Goal: Navigation & Orientation: Find specific page/section

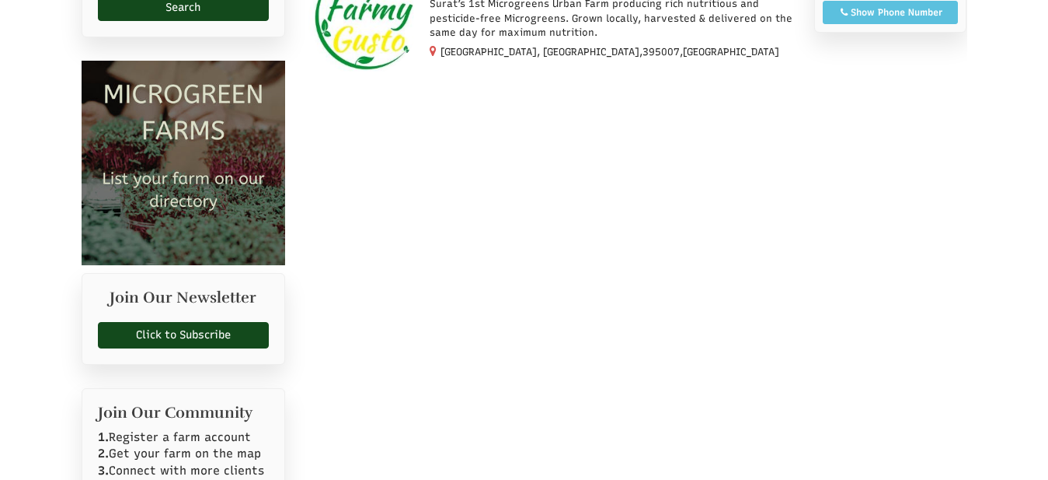
scroll to position [396, 0]
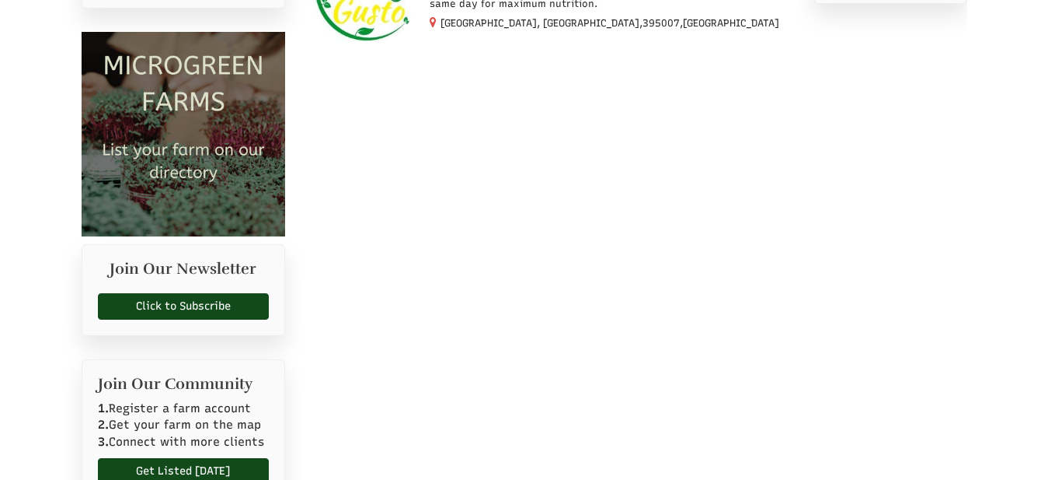
select select "Language Translate Widget"
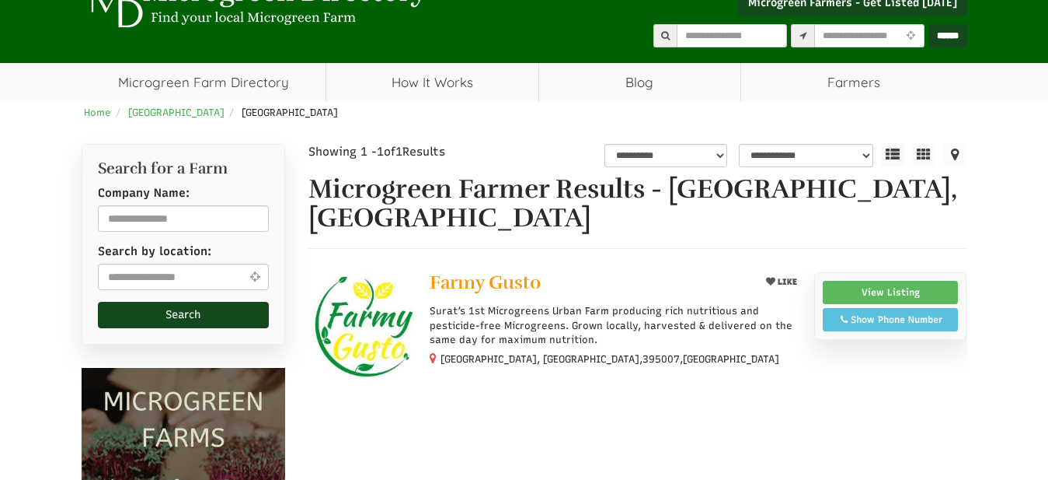
scroll to position [140, 0]
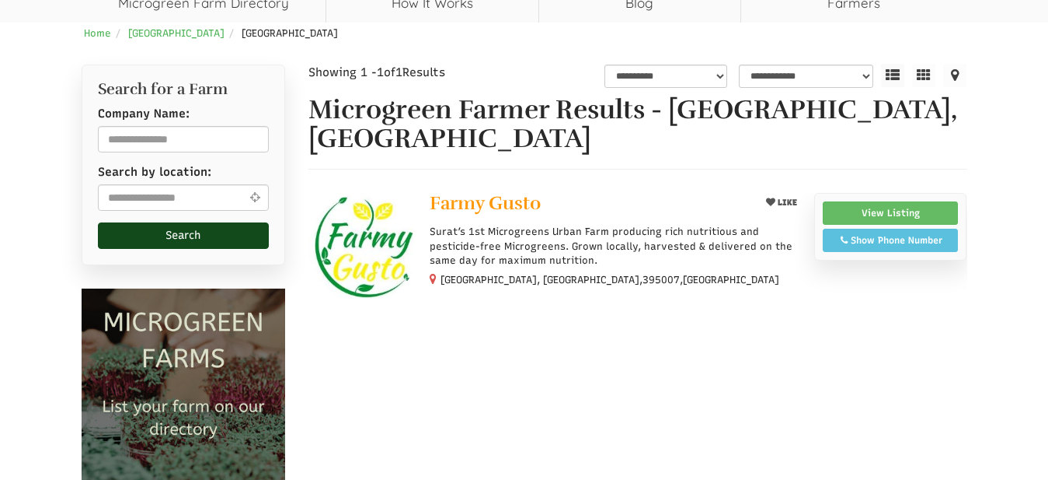
click at [884, 201] on link "View Listing" at bounding box center [891, 212] width 136 height 23
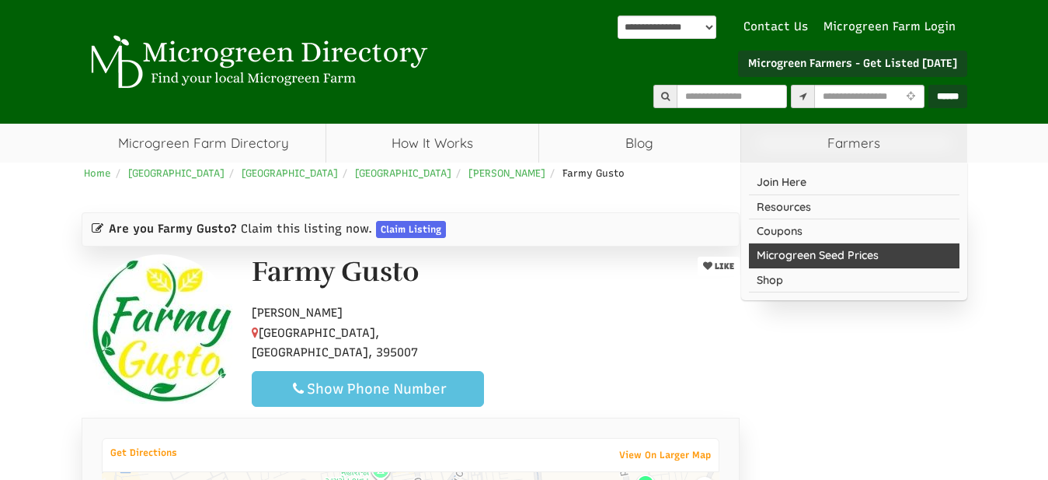
click at [854, 255] on link "Microgreen Seed Prices" at bounding box center [854, 255] width 211 height 24
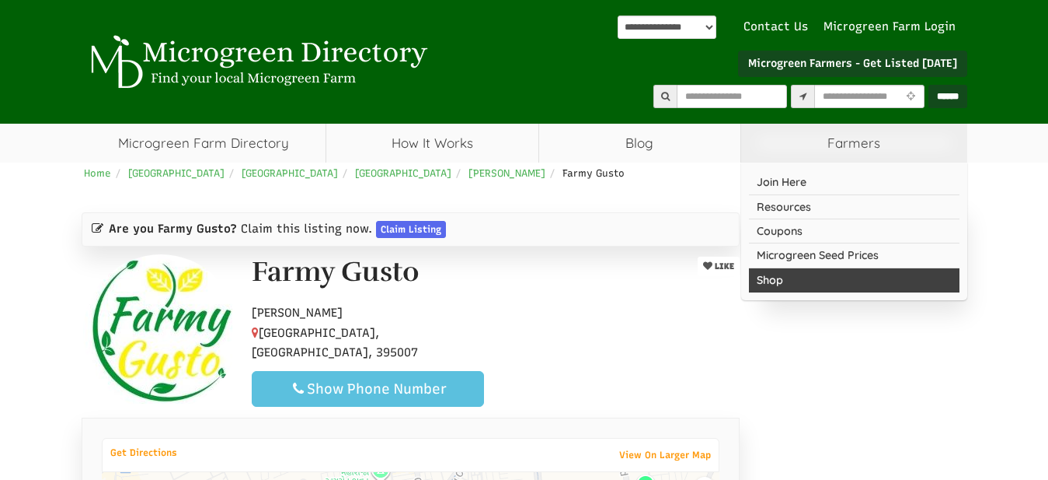
click at [831, 277] on link "Shop" at bounding box center [854, 280] width 211 height 24
click at [767, 280] on link "Shop" at bounding box center [854, 280] width 211 height 24
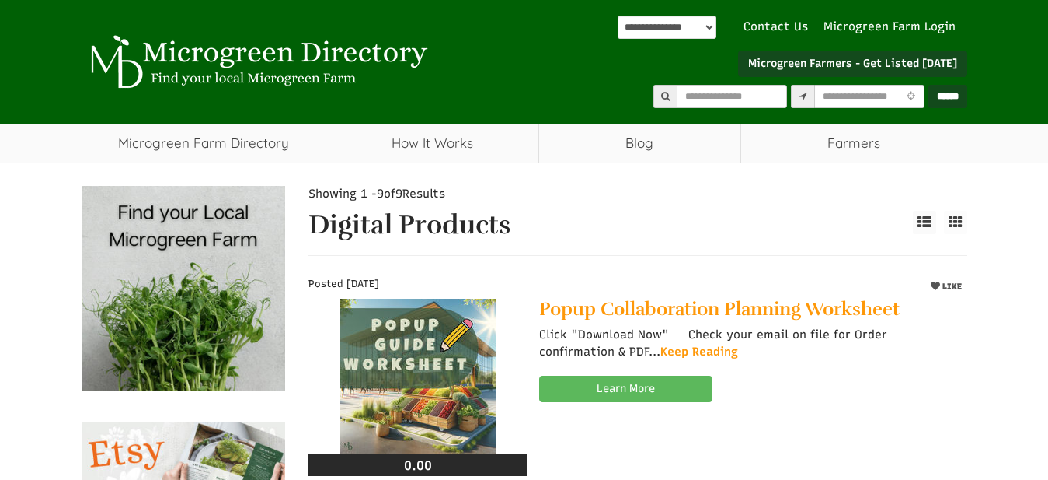
click at [237, 76] on img at bounding box center [257, 62] width 350 height 54
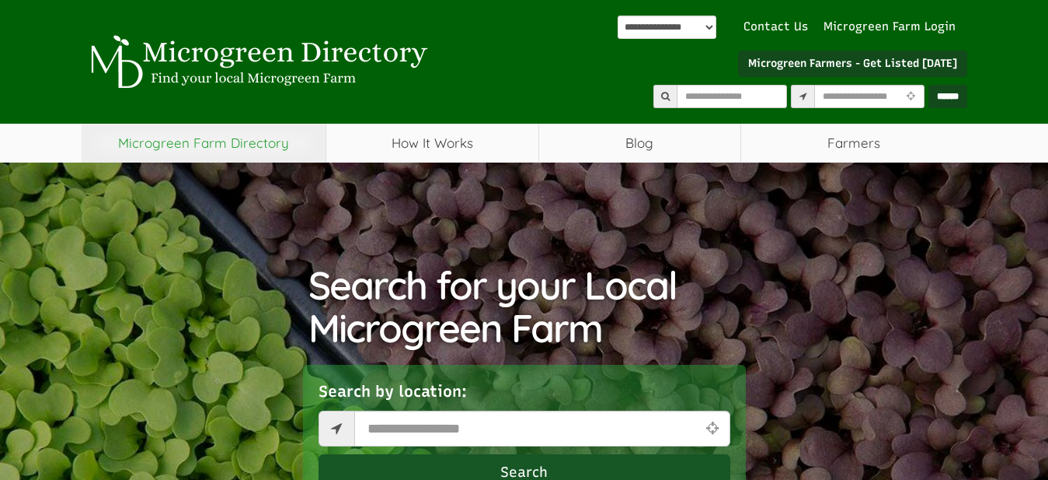
click at [190, 142] on link "Microgreen Farm Directory" at bounding box center [204, 143] width 245 height 39
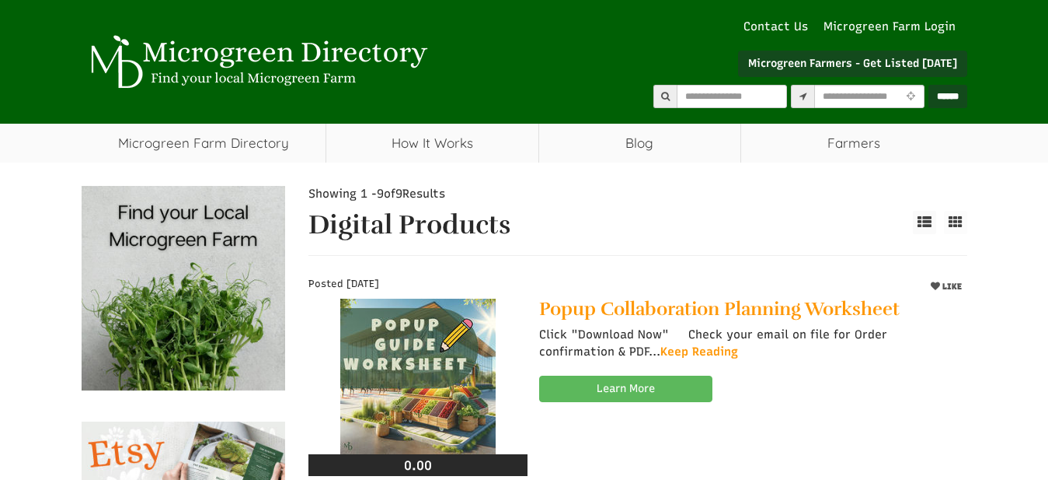
select select "Language Translate Widget"
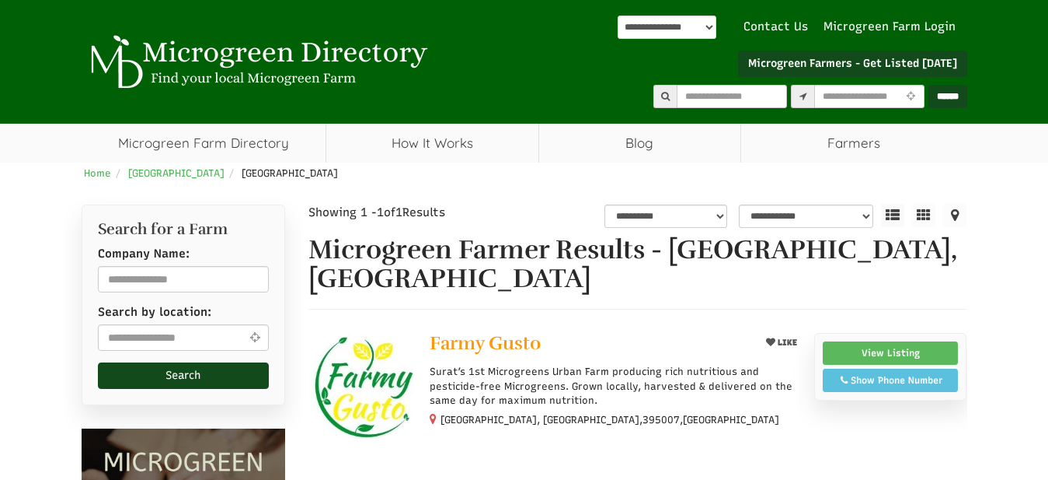
scroll to position [140, 0]
